Goal: Task Accomplishment & Management: Manage account settings

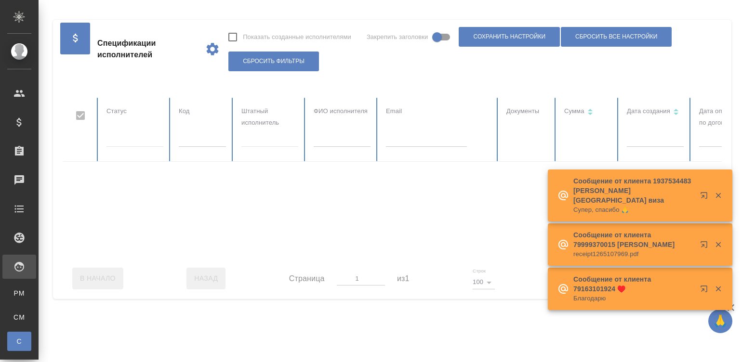
checkbox input "false"
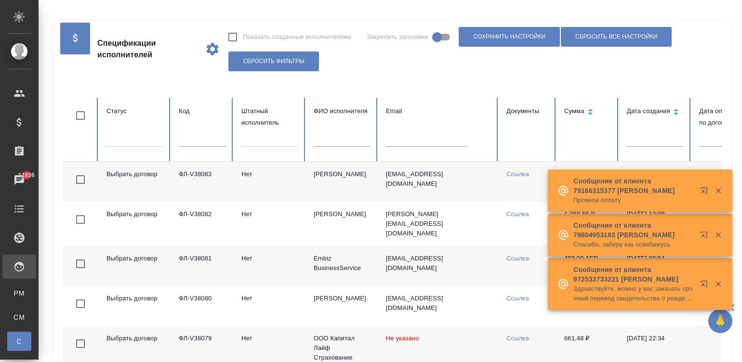
click at [425, 189] on td "evgsid@gmail.com" at bounding box center [438, 182] width 120 height 40
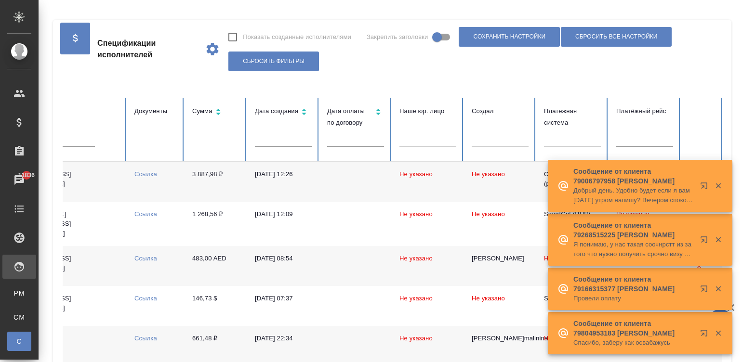
scroll to position [0, 372]
click at [577, 139] on div at bounding box center [571, 138] width 57 height 14
click at [714, 184] on icon "button" at bounding box center [718, 186] width 9 height 9
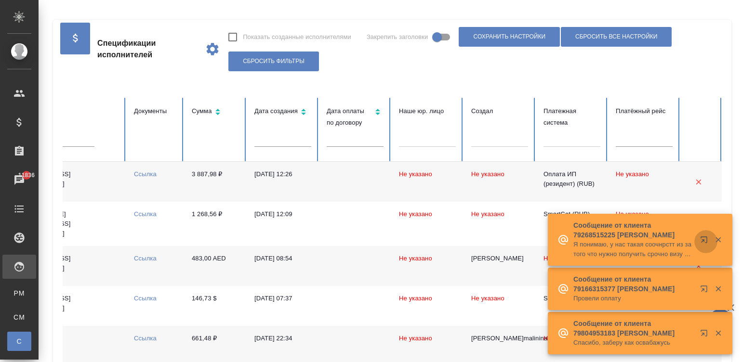
click at [714, 235] on button "button" at bounding box center [705, 241] width 23 height 23
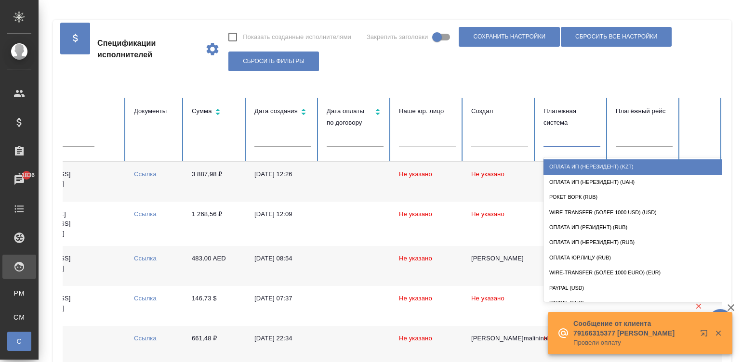
click at [573, 133] on div at bounding box center [571, 138] width 57 height 14
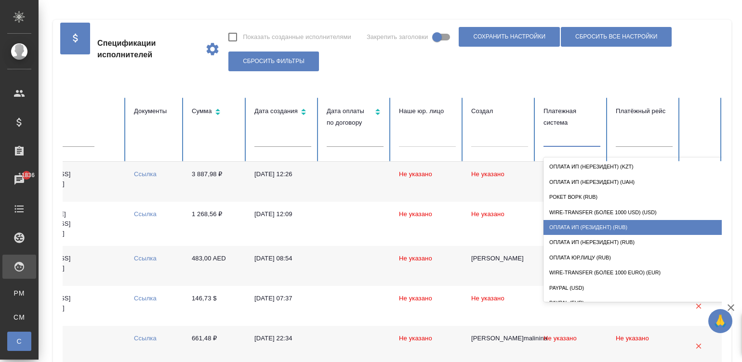
click at [618, 226] on div "Оплата ИП (резидент) (RUB)" at bounding box center [639, 227] width 193 height 15
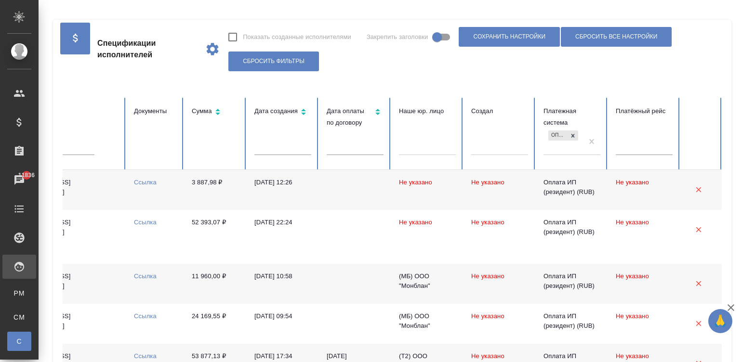
click at [363, 195] on td at bounding box center [355, 190] width 72 height 40
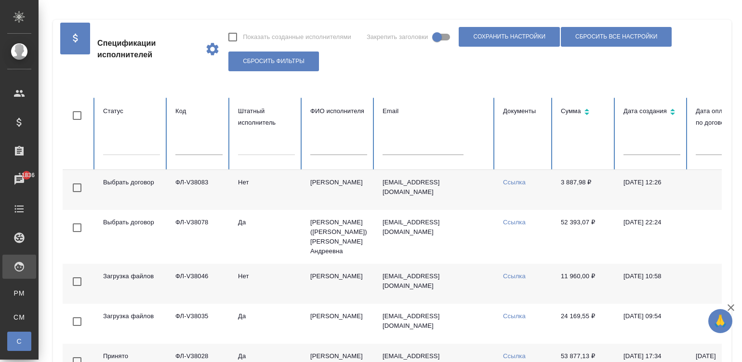
scroll to position [0, 0]
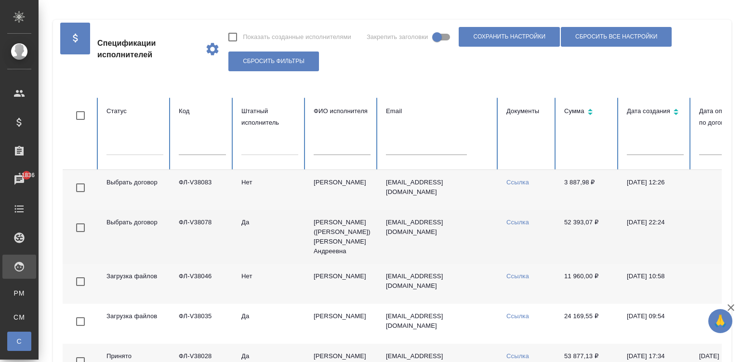
click at [275, 237] on td "Да" at bounding box center [270, 237] width 72 height 54
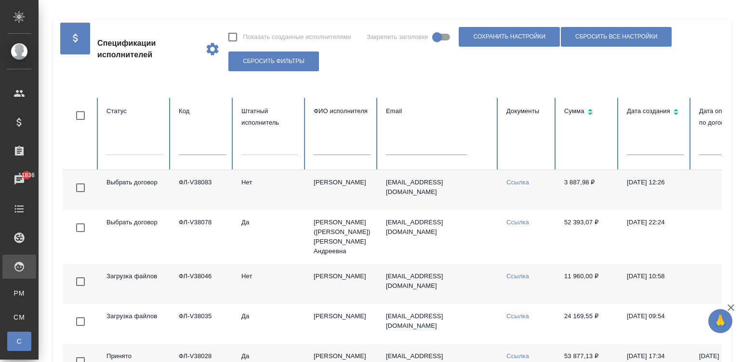
click at [370, 190] on td "Сидоренко Евгений Олегович" at bounding box center [342, 190] width 72 height 40
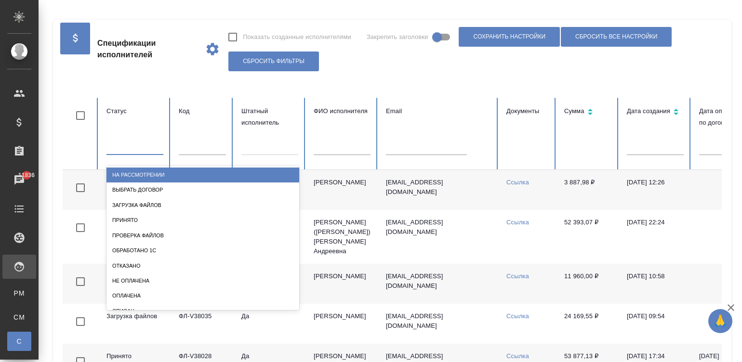
click at [115, 150] on div at bounding box center [134, 145] width 57 height 14
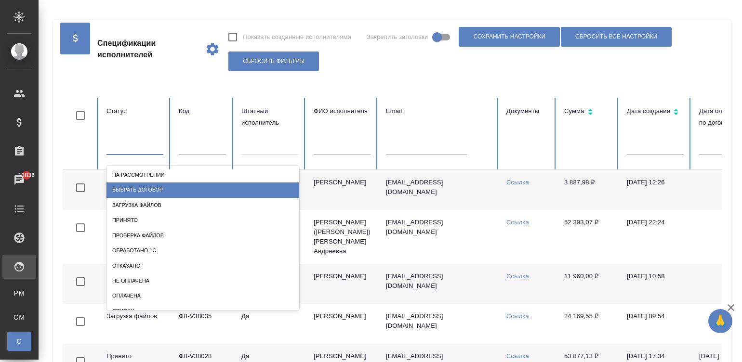
click at [144, 183] on div "Выбрать договор" at bounding box center [202, 190] width 193 height 15
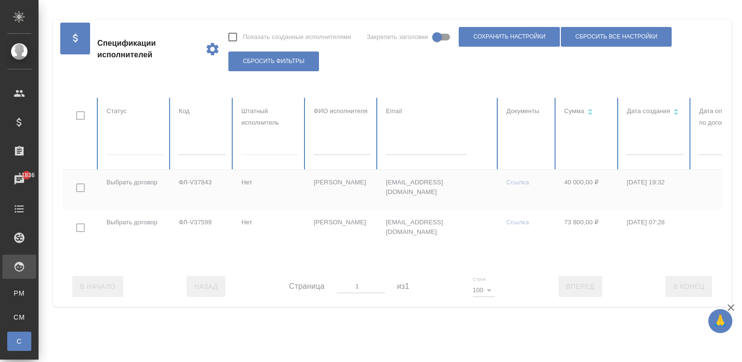
click at [125, 147] on div at bounding box center [579, 182] width 1032 height 169
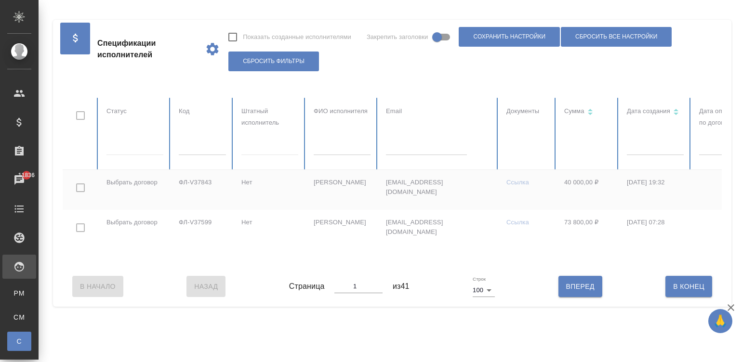
click at [125, 147] on div at bounding box center [134, 146] width 57 height 14
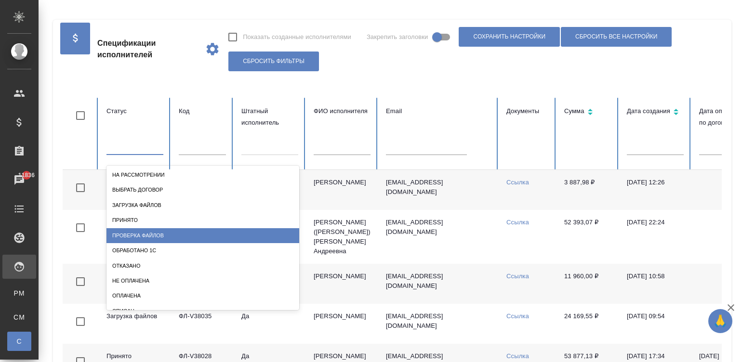
click at [150, 231] on div "Проверка файлов" at bounding box center [202, 235] width 193 height 15
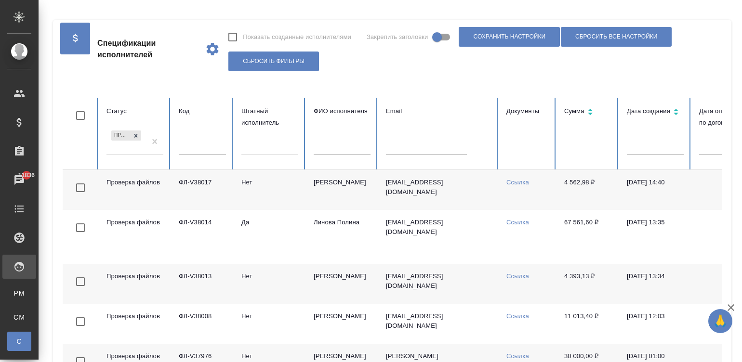
click at [310, 193] on td "Мазанова Анна Александровна" at bounding box center [342, 190] width 72 height 40
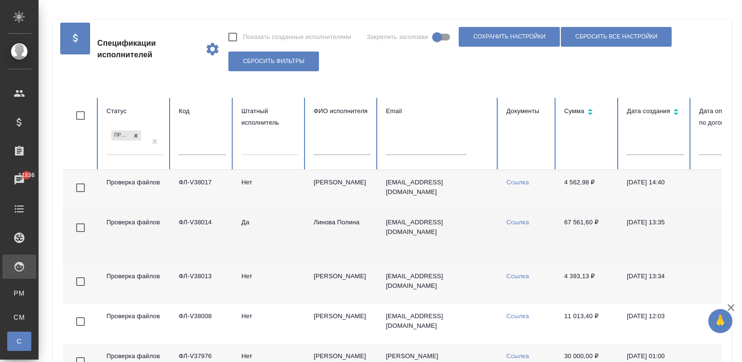
click at [210, 240] on td "ФЛ-V38014" at bounding box center [202, 237] width 63 height 54
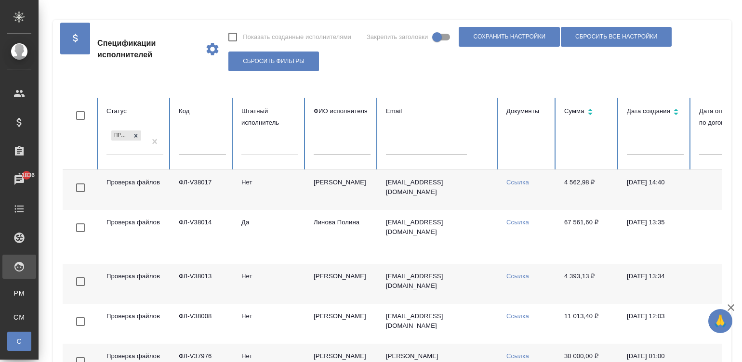
click at [190, 275] on td "ФЛ-V38013" at bounding box center [202, 284] width 63 height 40
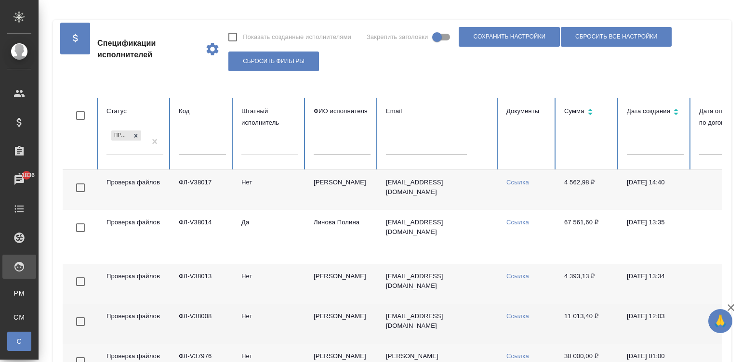
click at [214, 316] on td "ФЛ-V38008" at bounding box center [202, 324] width 63 height 40
click at [315, 327] on td "Хестанов Владимир Махарбекович" at bounding box center [342, 324] width 72 height 40
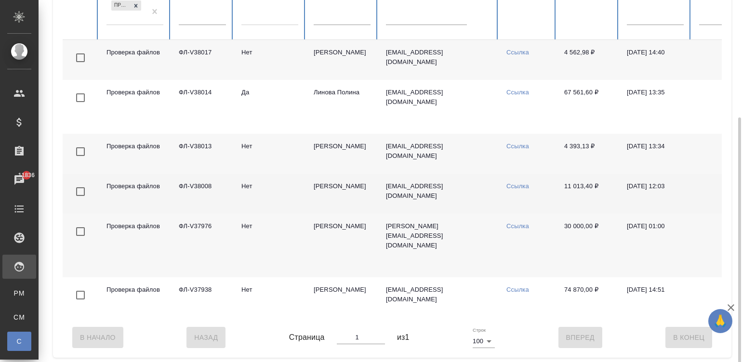
scroll to position [144, 0]
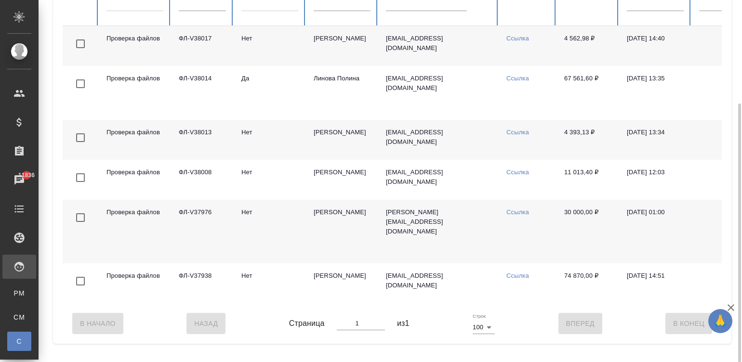
click at [336, 216] on td "Алексеева Наталья Леонидовна" at bounding box center [342, 232] width 72 height 64
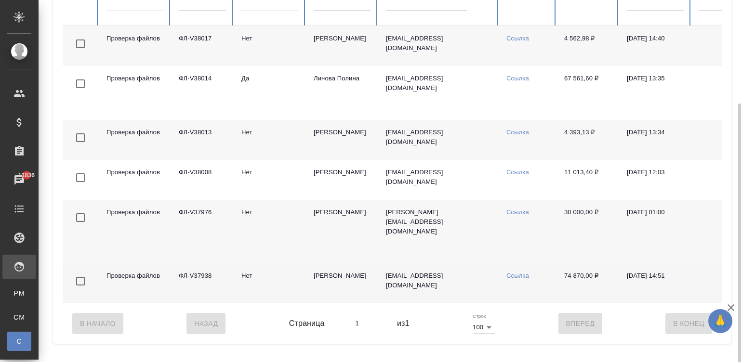
click at [349, 282] on td "Синникова Ольга Анатольевна" at bounding box center [342, 283] width 72 height 40
click at [519, 276] on link "Ссылка" at bounding box center [517, 275] width 23 height 7
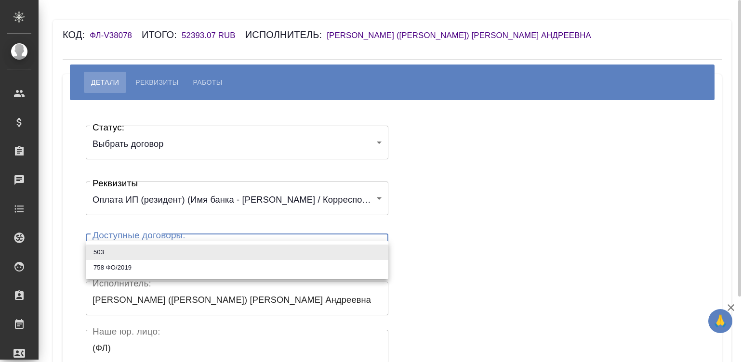
click at [137, 259] on body "🙏 .cls-1 fill:#fff; AWATERA Малинина Мария m.malinina Клиенты Спецификации Зака…" at bounding box center [371, 181] width 742 height 362
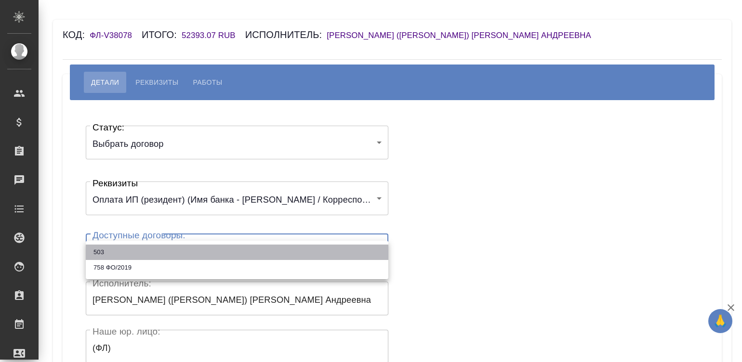
click at [121, 251] on li "503" at bounding box center [237, 252] width 302 height 15
type input "685138f1b23a9e6ba3b61746"
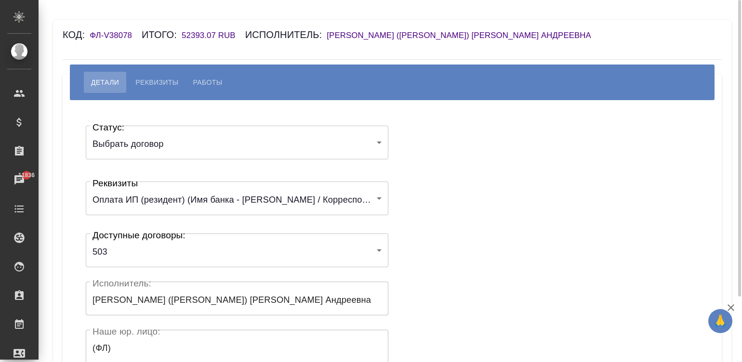
click at [463, 180] on div "Статус: Выбрать договор chooseContract Статус: Реквизиты Оплата ИП (резидент) (…" at bounding box center [392, 289] width 620 height 348
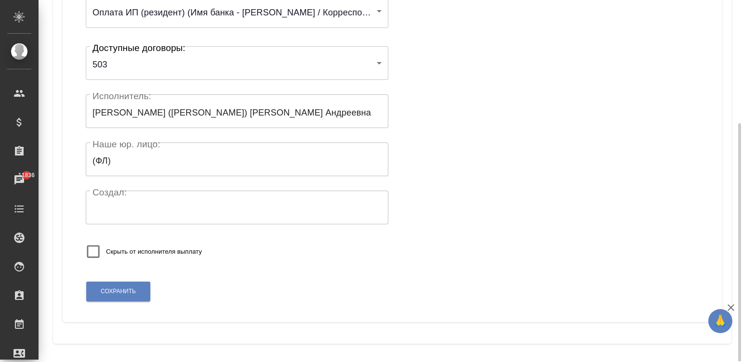
scroll to position [188, 0]
click at [110, 288] on span "Сохранить" at bounding box center [118, 291] width 35 height 8
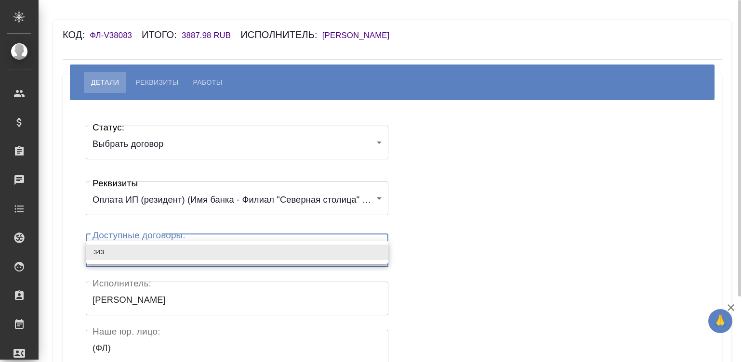
click at [158, 250] on body "🙏 .cls-1 fill:#fff; AWATERA Малинина Мария m.malinina Клиенты Спецификации Зака…" at bounding box center [371, 181] width 742 height 362
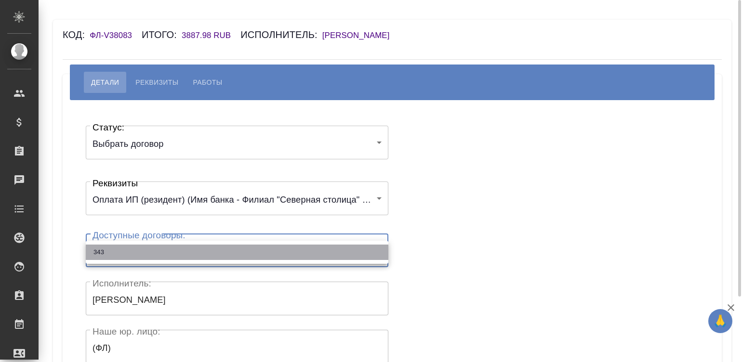
click at [158, 250] on li "343" at bounding box center [237, 252] width 302 height 15
type input "647d9c4c599d642f66b98b46"
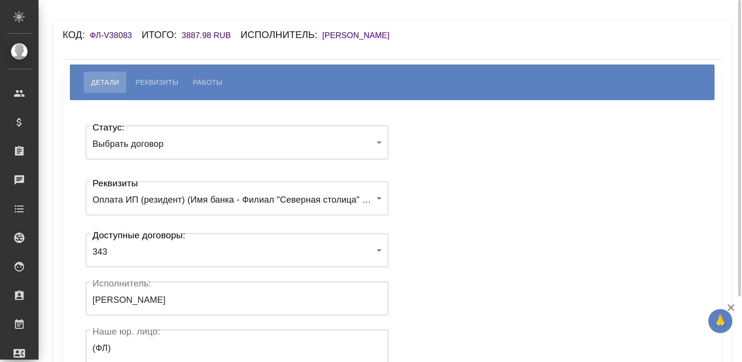
click at [426, 202] on div "Статус: Выбрать договор chooseContract Статус: Реквизиты Оплата ИП (резидент) (…" at bounding box center [392, 289] width 620 height 348
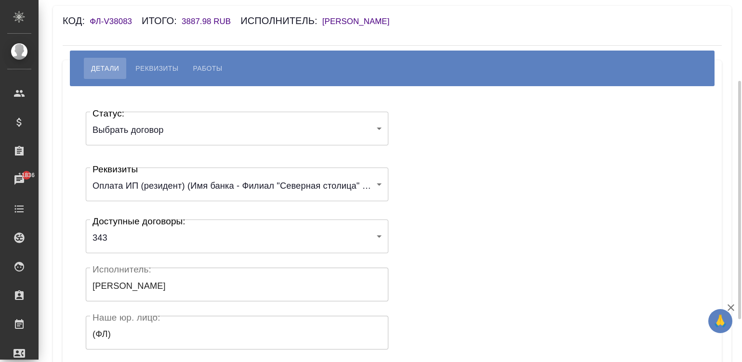
scroll to position [130, 0]
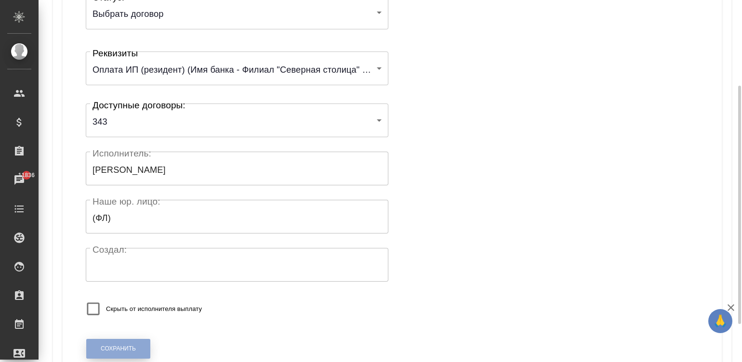
click at [134, 340] on button "Сохранить" at bounding box center [118, 349] width 64 height 20
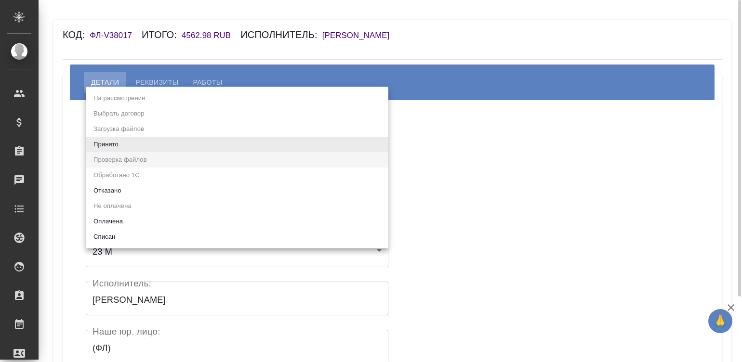
click at [159, 139] on body "🙏 .cls-1 fill:#fff; AWATERA [PERSON_NAME]malinina Клиенты Спецификации Заказы Ч…" at bounding box center [371, 181] width 742 height 362
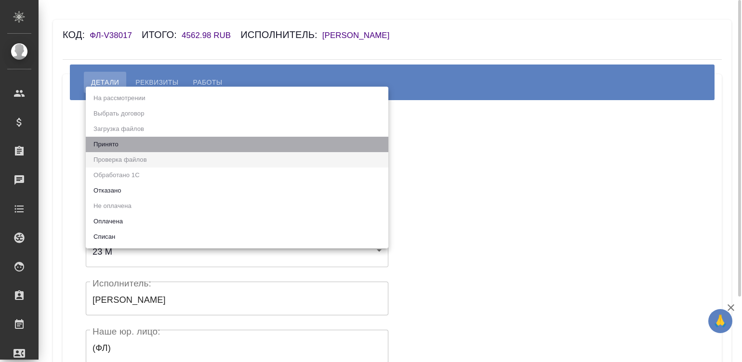
click at [159, 139] on li "Принято" at bounding box center [237, 144] width 302 height 15
type input "accepted"
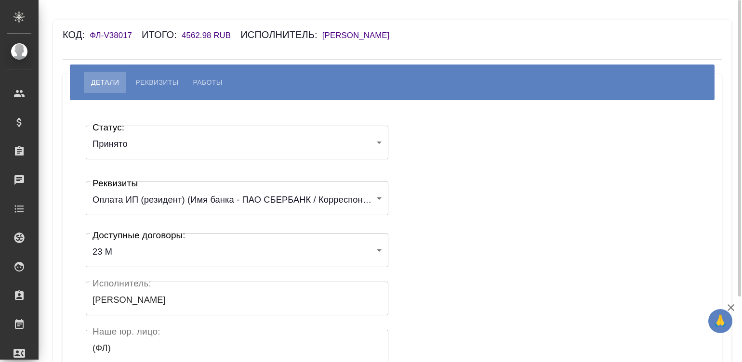
click at [465, 123] on div "Статус: Принято accepted Статус: Реквизиты Оплата ИП (резидент) (Имя банка - ПА…" at bounding box center [392, 289] width 620 height 348
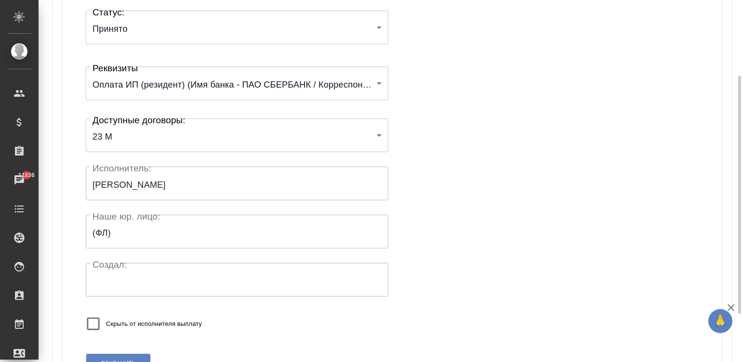
scroll to position [188, 0]
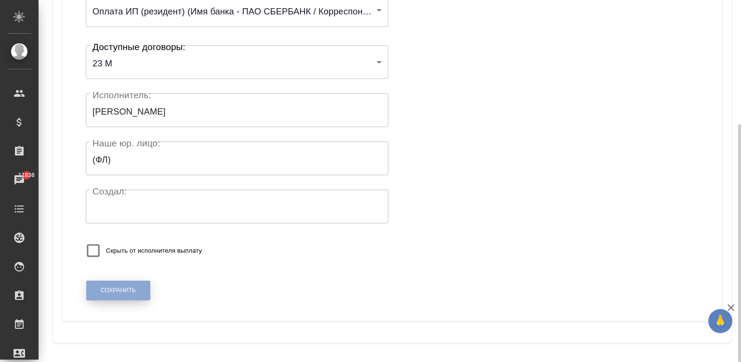
click at [117, 291] on span "Сохранить" at bounding box center [118, 291] width 35 height 8
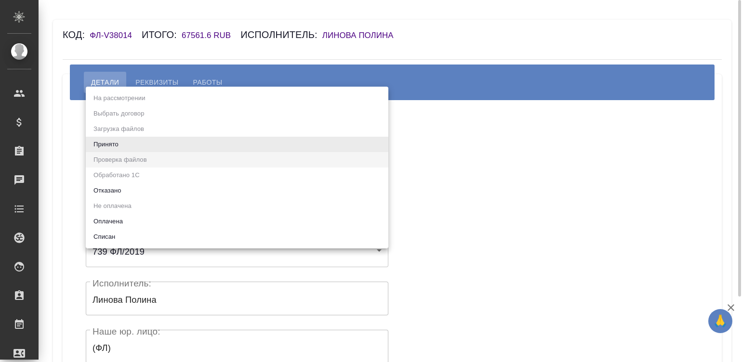
click at [134, 140] on body "🙏 .cls-1 fill:#fff; AWATERA Малинина Мария m.malinina Клиенты Спецификации Зака…" at bounding box center [371, 181] width 742 height 362
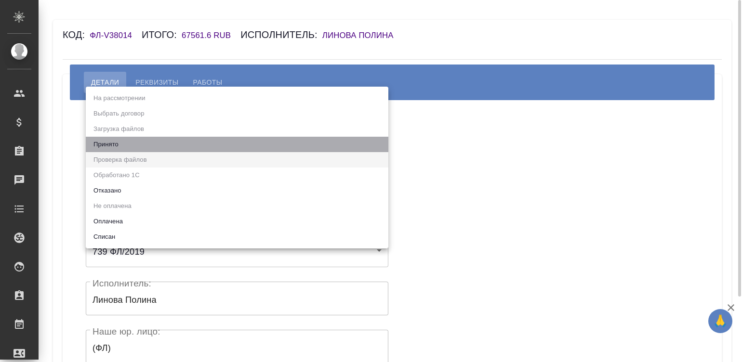
click at [134, 140] on li "Принято" at bounding box center [237, 144] width 302 height 15
type input "accepted"
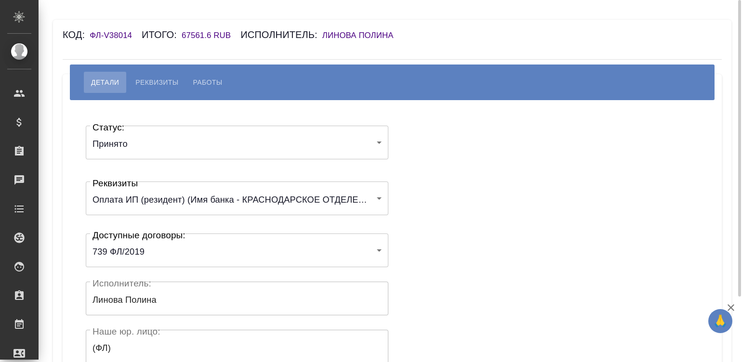
click at [424, 140] on div "Статус: Принято accepted Статус: Реквизиты Оплата ИП (резидент) (Имя банка - КР…" at bounding box center [392, 289] width 620 height 348
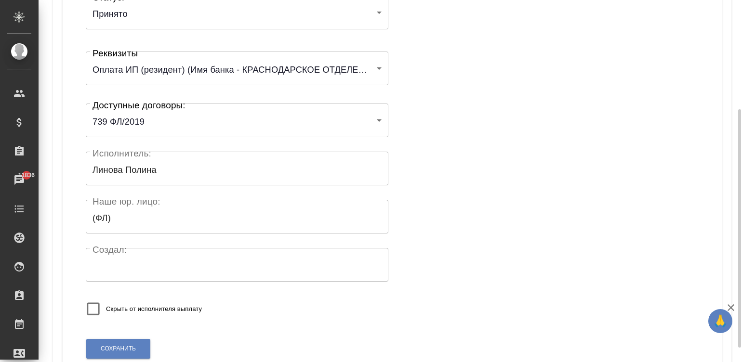
scroll to position [188, 0]
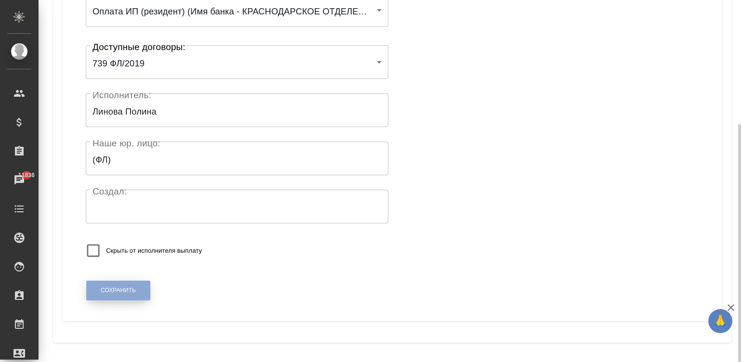
click at [115, 288] on span "Сохранить" at bounding box center [118, 291] width 35 height 8
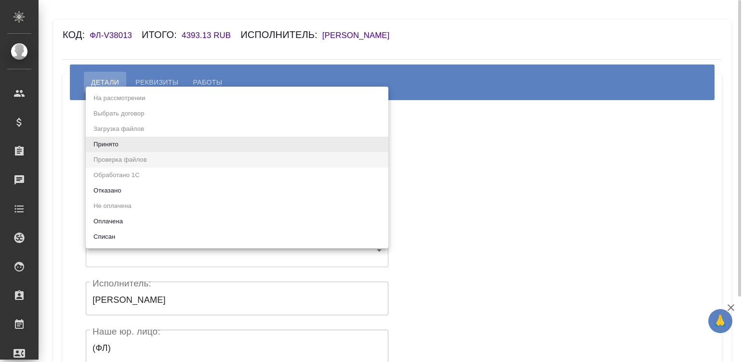
click at [177, 145] on body "🙏 .cls-1 fill:#fff; AWATERA Малинина Мария m.malinina Клиенты Спецификации Зака…" at bounding box center [371, 181] width 742 height 362
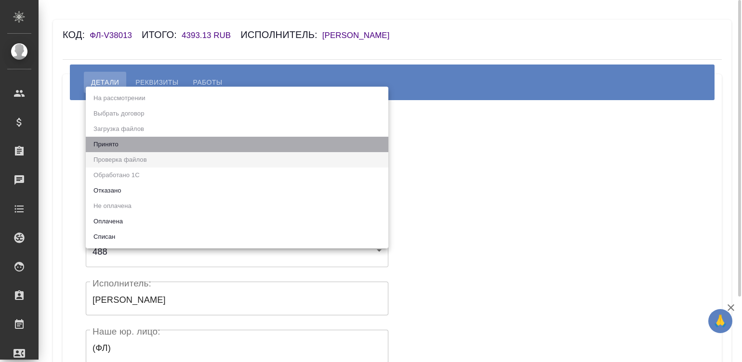
click at [177, 145] on li "Принято" at bounding box center [237, 144] width 302 height 15
type input "accepted"
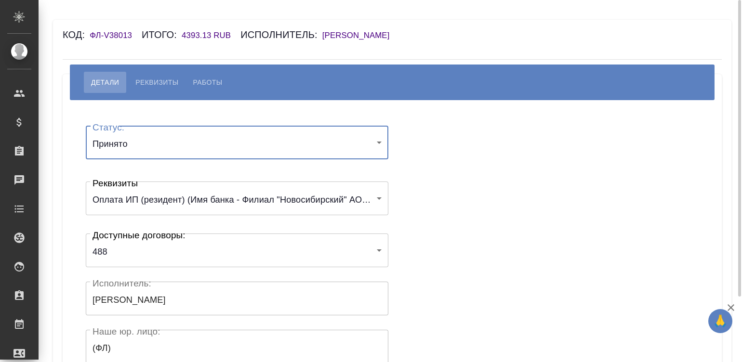
click at [434, 132] on div "Статус: Принято accepted Статус: Реквизиты Оплата ИП (резидент) (Имя банка - Фи…" at bounding box center [392, 289] width 620 height 348
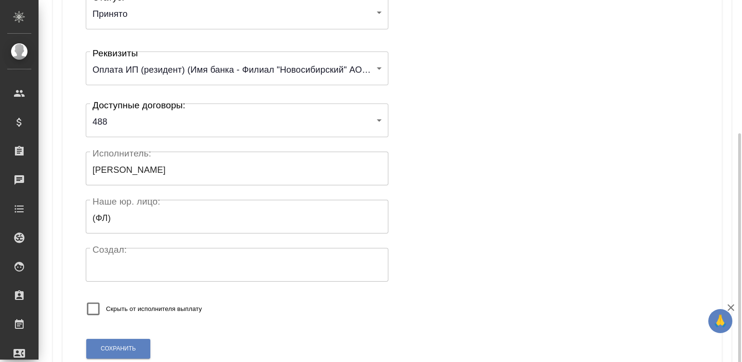
scroll to position [188, 0]
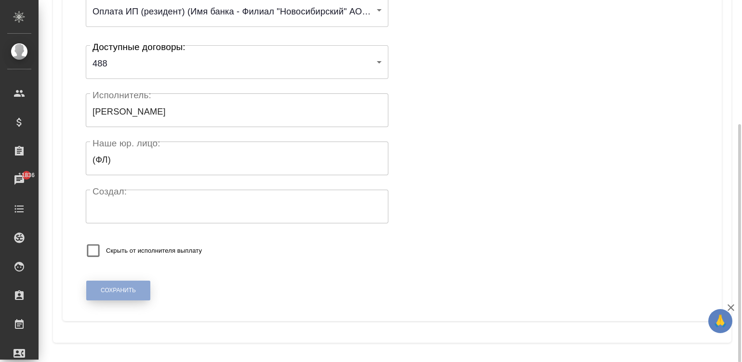
click at [113, 289] on span "Сохранить" at bounding box center [118, 291] width 35 height 8
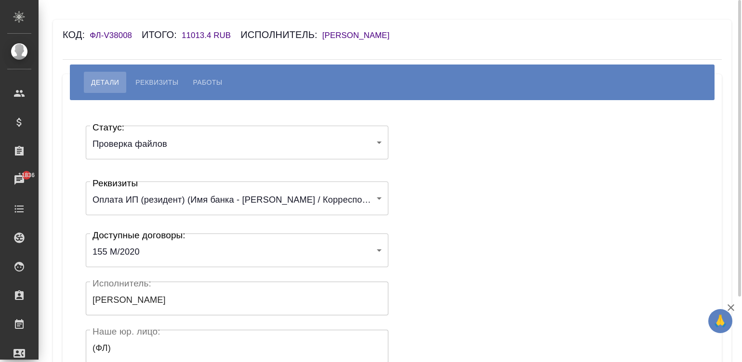
click at [167, 146] on body "🙏 .cls-1 fill:#fff; AWATERA [PERSON_NAME]malinina Клиенты Спецификации Заказы 1…" at bounding box center [371, 181] width 742 height 362
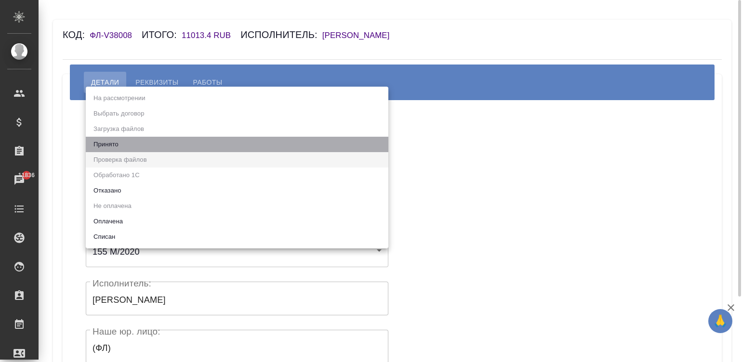
click at [167, 146] on li "Принято" at bounding box center [237, 144] width 302 height 15
type input "accepted"
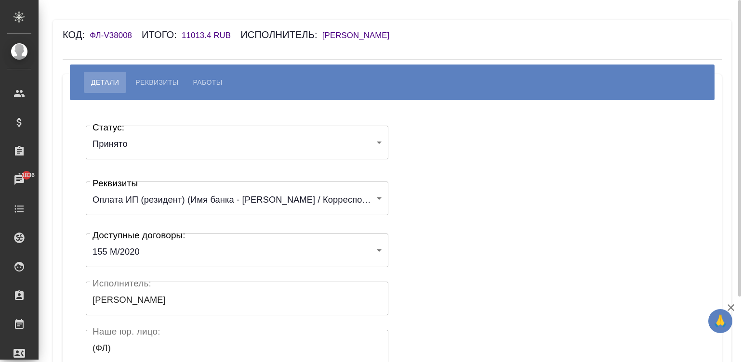
click at [444, 175] on div "Статус: Принято accepted Статус: Реквизиты Оплата ИП (резидент) (Имя банка - ПА…" at bounding box center [392, 289] width 620 height 348
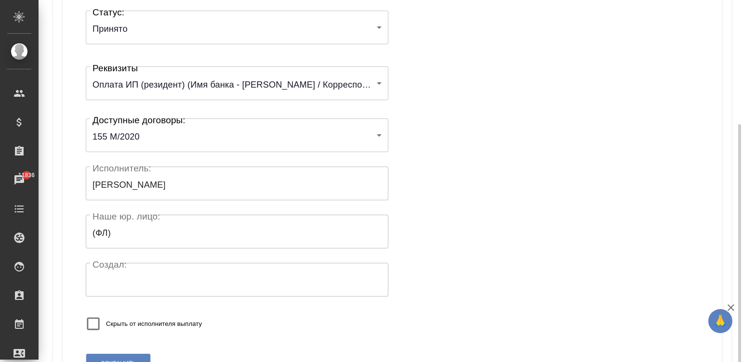
scroll to position [188, 0]
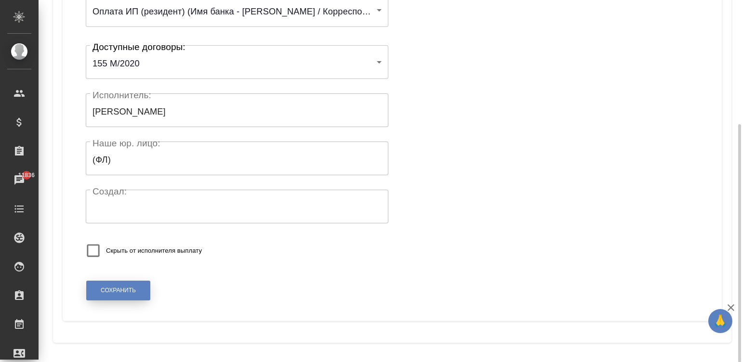
click at [95, 292] on button "Сохранить" at bounding box center [118, 291] width 64 height 20
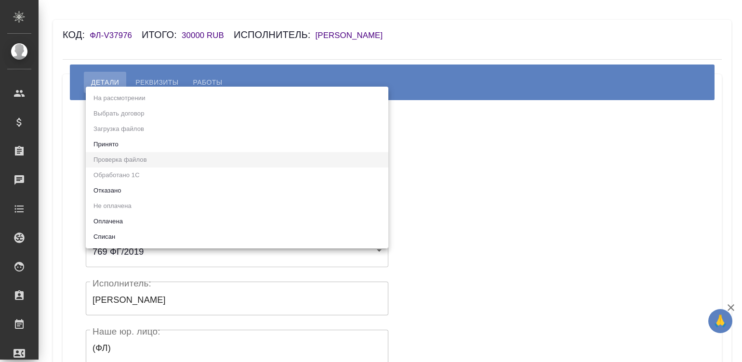
click at [132, 145] on body "🙏 .cls-1 fill:#fff; AWATERA Малинина Мария m.malinina Клиенты Спецификации Зака…" at bounding box center [371, 181] width 742 height 362
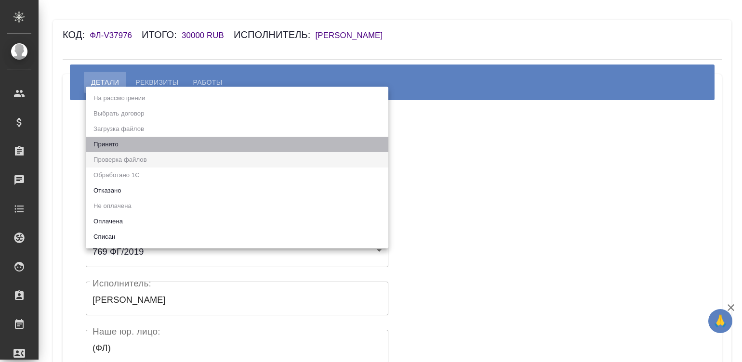
click at [132, 145] on li "Принято" at bounding box center [237, 144] width 302 height 15
type input "accepted"
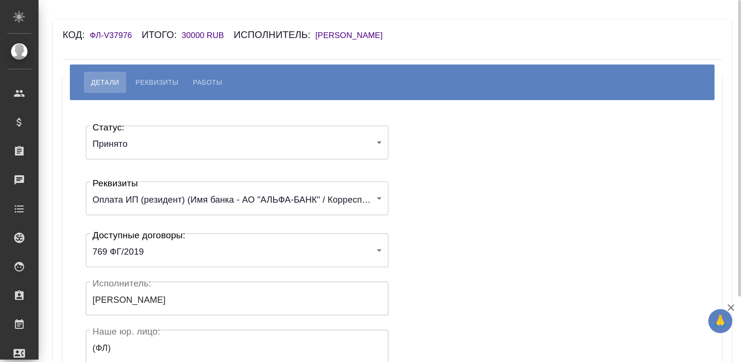
click at [402, 167] on div "Статус: Принято accepted Статус: Реквизиты Оплата ИП (резидент) (Имя банка - АО…" at bounding box center [392, 289] width 620 height 348
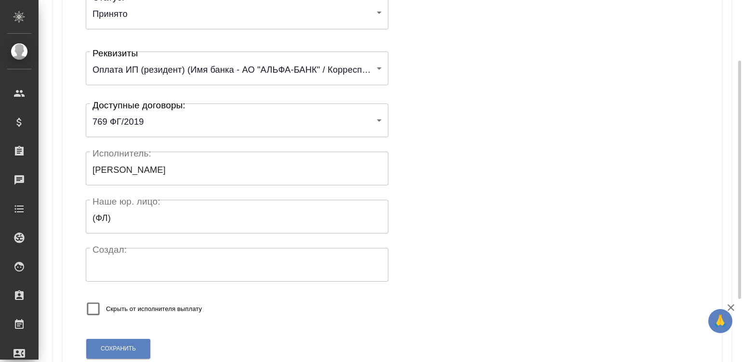
scroll to position [187, 0]
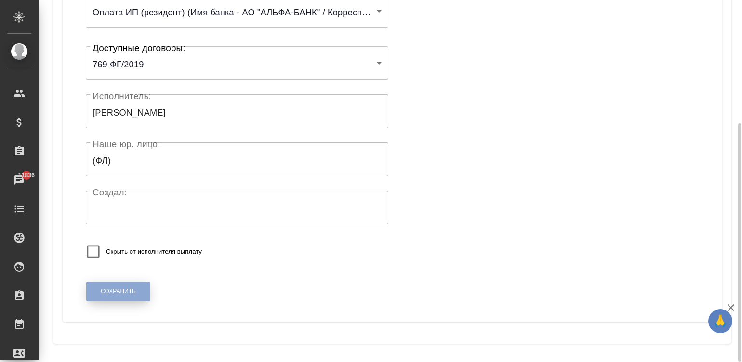
click at [117, 291] on span "Сохранить" at bounding box center [118, 292] width 35 height 8
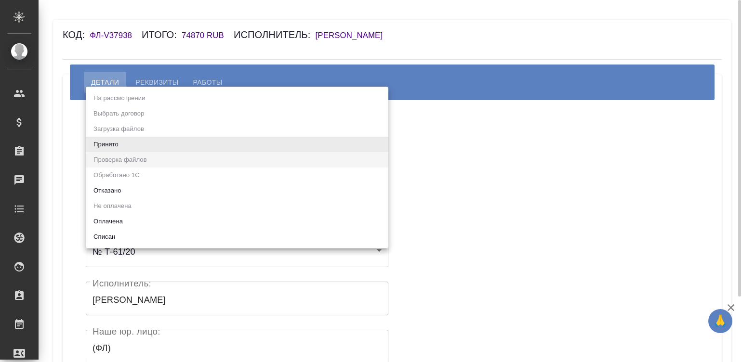
click at [152, 131] on body "🙏 .cls-1 fill:#fff; AWATERA [PERSON_NAME][PERSON_NAME] Спецификации Заказы Чаты…" at bounding box center [371, 181] width 742 height 362
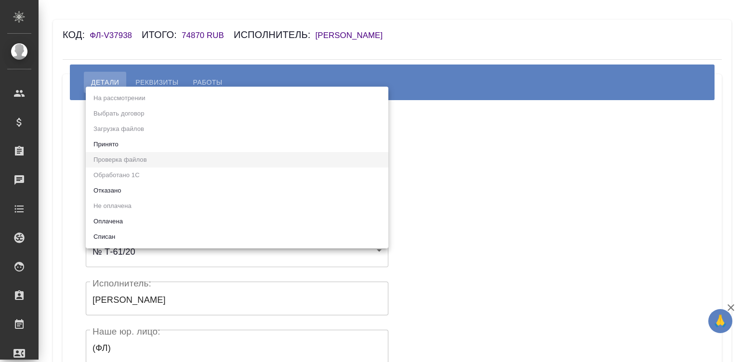
click at [136, 132] on ul "На рассмотрении Выбрать договор Загрузка файлов Принято Проверка файлов Обработ…" at bounding box center [237, 168] width 302 height 162
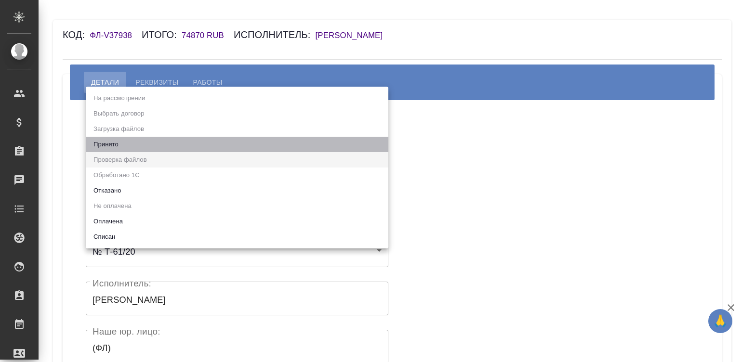
click at [119, 140] on li "Принято" at bounding box center [237, 144] width 302 height 15
type input "accepted"
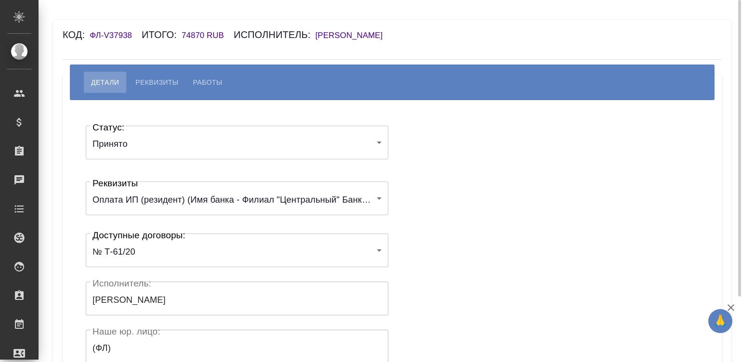
click at [427, 160] on div "Статус: Принято accepted Статус: Реквизиты Оплата ИП (резидент) (Имя банка - Фи…" at bounding box center [392, 289] width 620 height 348
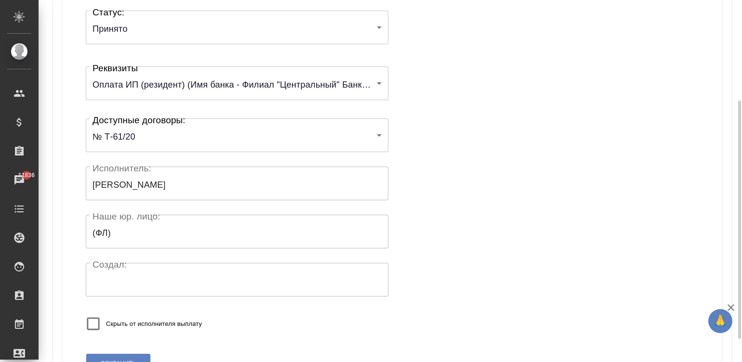
scroll to position [188, 0]
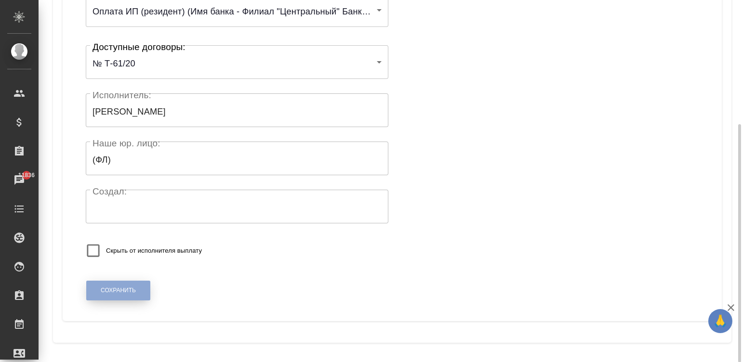
click at [123, 289] on span "Сохранить" at bounding box center [118, 291] width 35 height 8
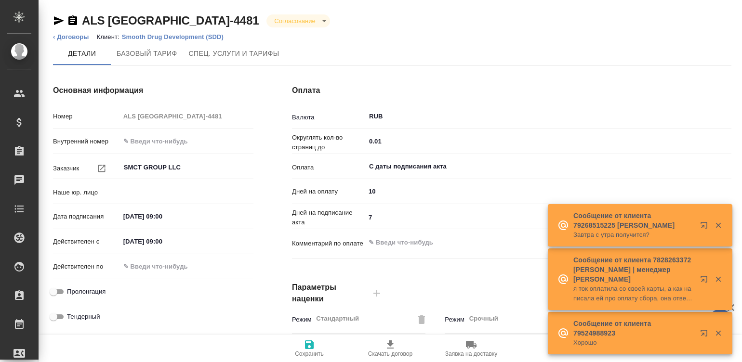
type input "(DB2) AWATERA BUSINESSMEN SERVICES L.L.C."
